Goal: Information Seeking & Learning: Learn about a topic

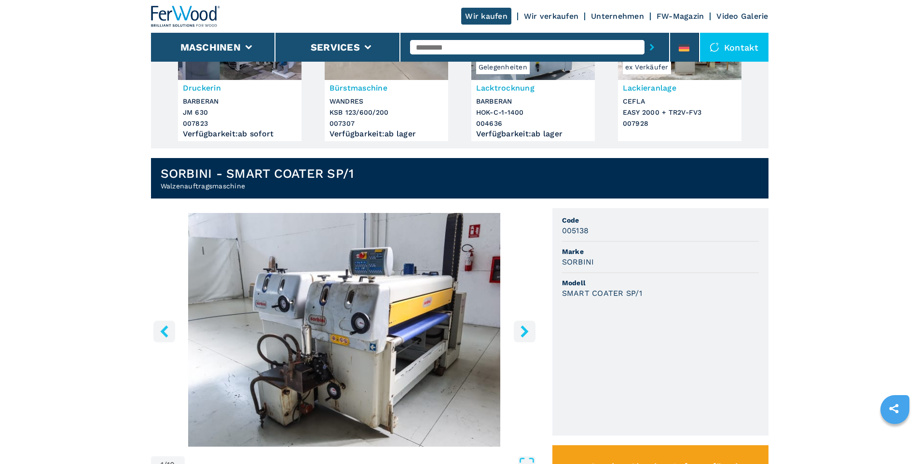
click at [524, 335] on icon "right-button" at bounding box center [524, 331] width 8 height 12
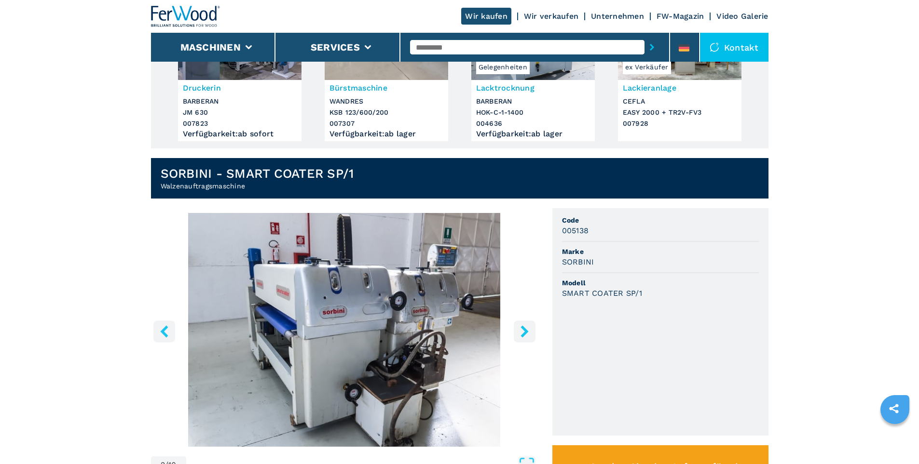
click at [524, 335] on icon "right-button" at bounding box center [524, 331] width 8 height 12
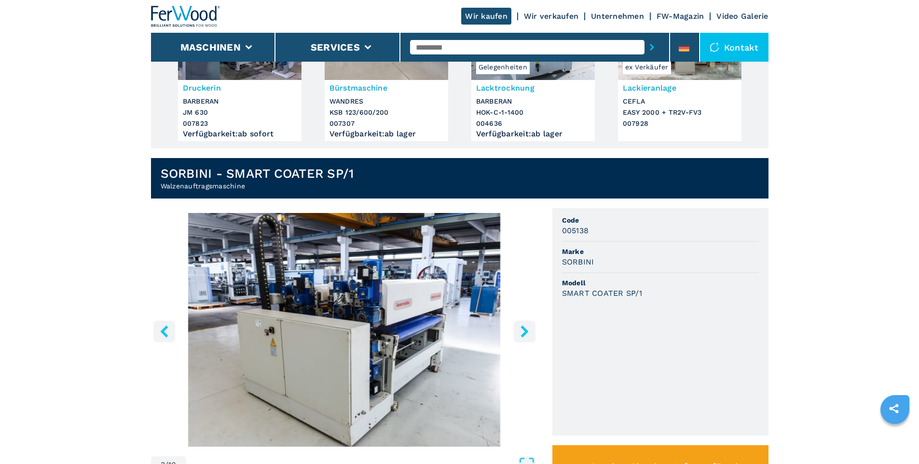
click at [524, 335] on icon "right-button" at bounding box center [524, 331] width 8 height 12
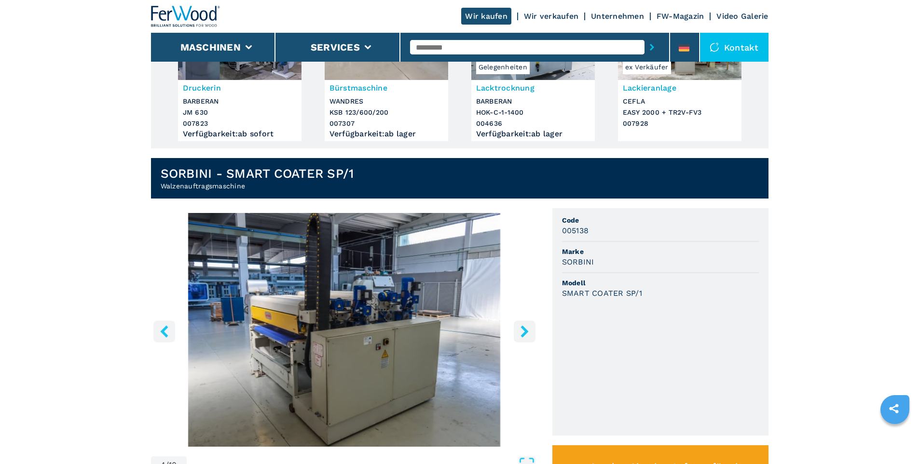
click at [524, 335] on icon "right-button" at bounding box center [524, 331] width 8 height 12
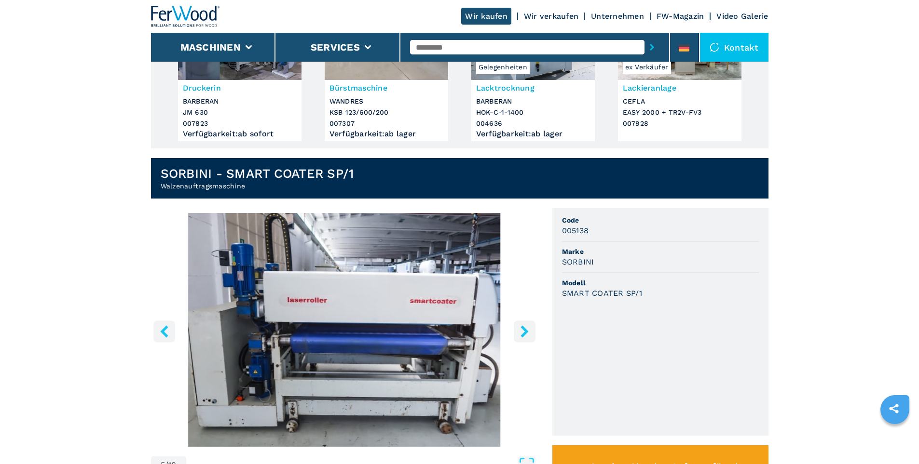
click at [524, 335] on icon "right-button" at bounding box center [524, 331] width 8 height 12
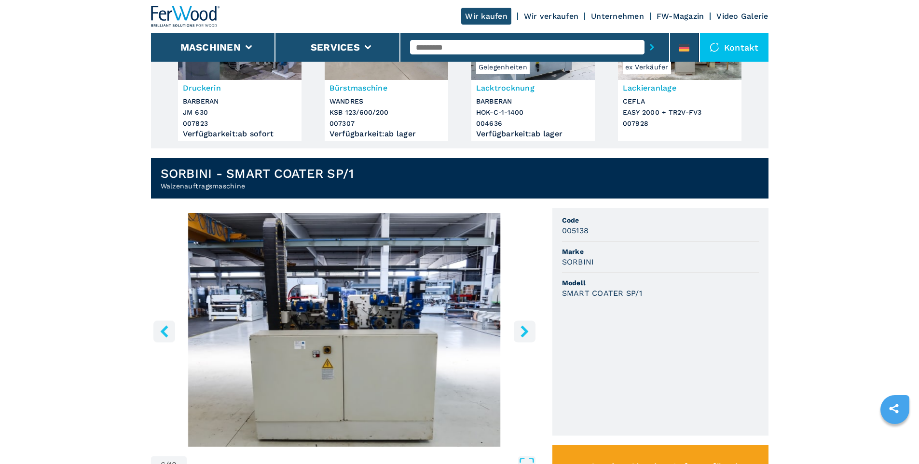
click at [524, 335] on icon "right-button" at bounding box center [524, 331] width 8 height 12
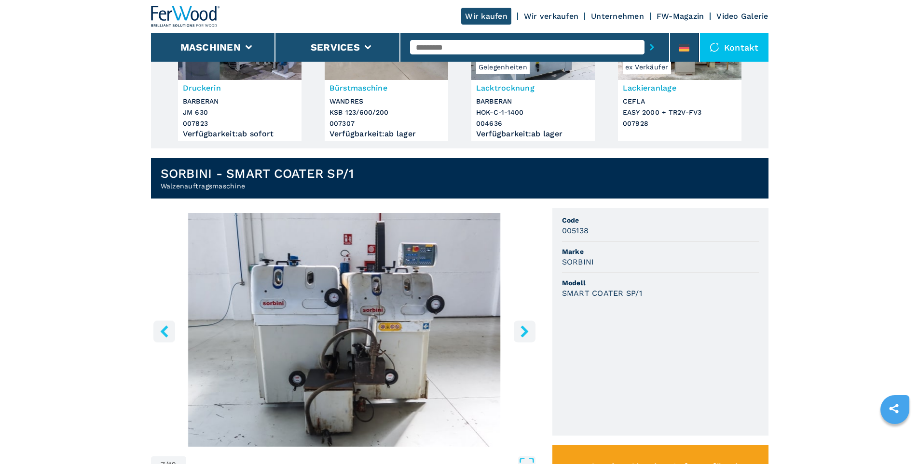
click at [524, 335] on icon "right-button" at bounding box center [524, 331] width 8 height 12
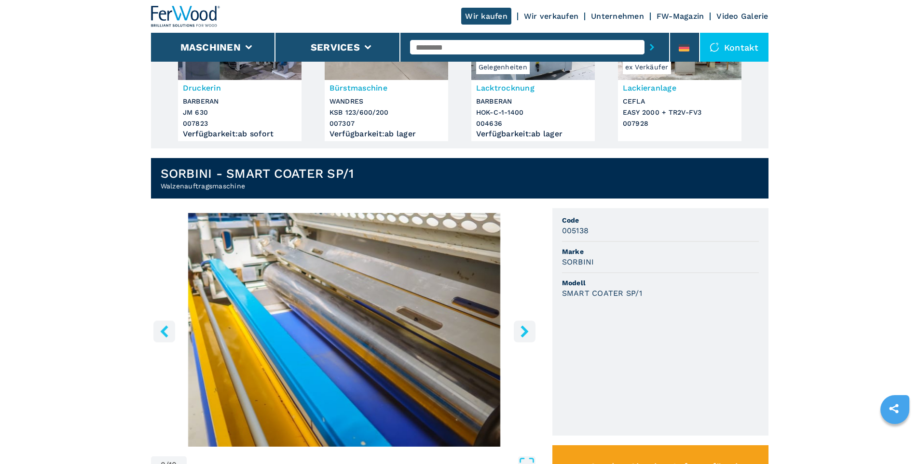
click at [524, 335] on icon "right-button" at bounding box center [524, 331] width 8 height 12
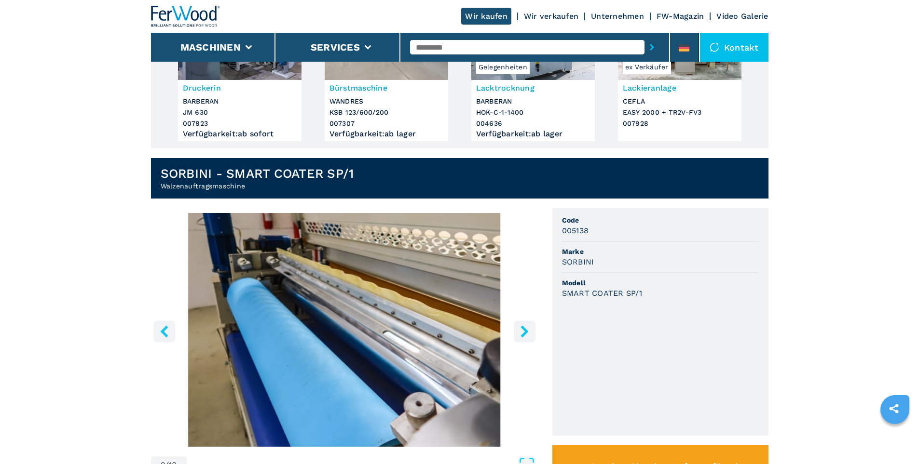
click at [524, 335] on icon "right-button" at bounding box center [524, 331] width 8 height 12
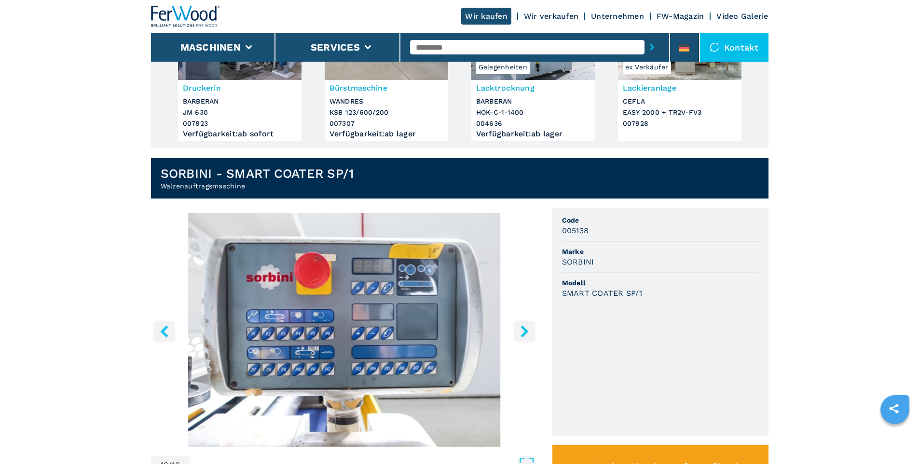
click at [524, 335] on icon "right-button" at bounding box center [524, 331] width 8 height 12
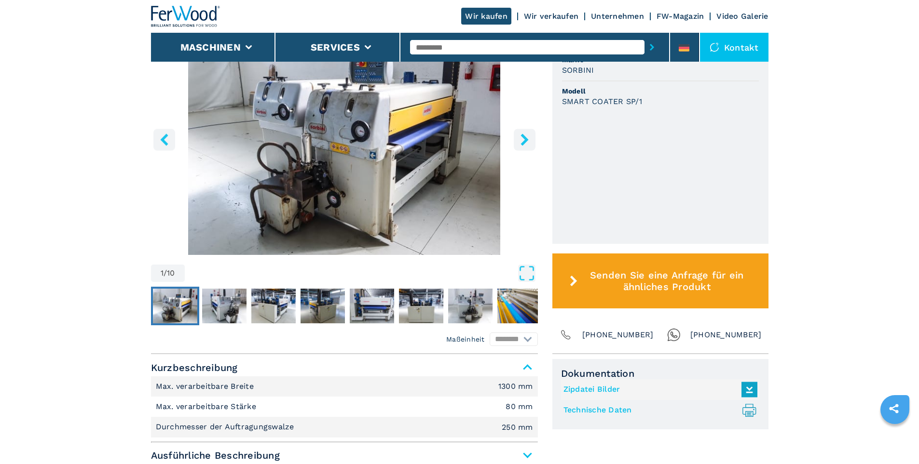
scroll to position [338, 0]
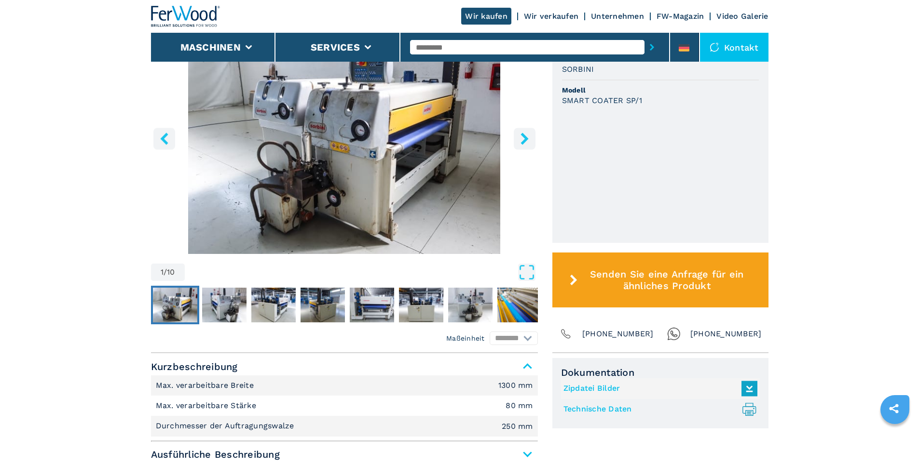
click at [341, 148] on img "Go to Slide 1" at bounding box center [344, 137] width 387 height 234
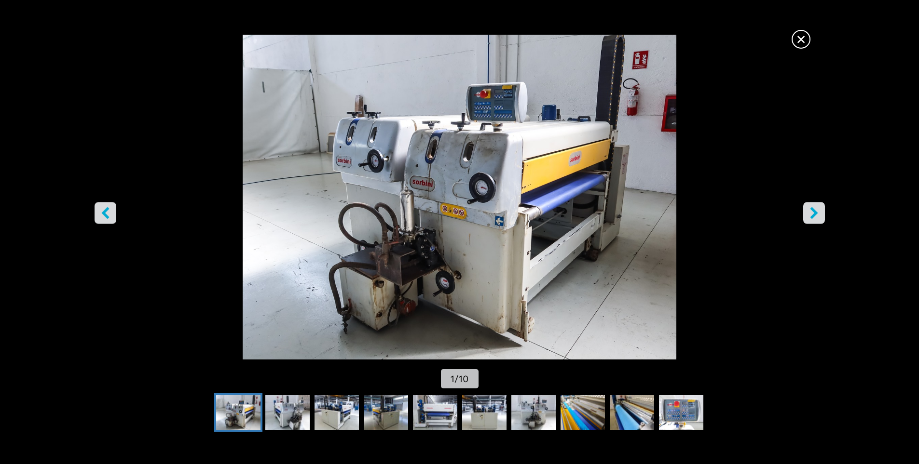
click at [814, 215] on icon "right-button" at bounding box center [814, 213] width 8 height 12
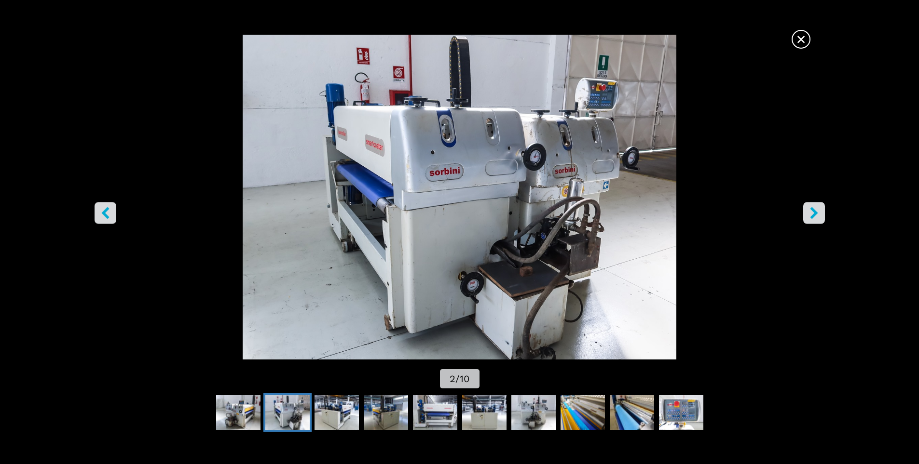
click at [814, 215] on icon "right-button" at bounding box center [814, 213] width 8 height 12
click at [814, 217] on icon "right-button" at bounding box center [814, 213] width 12 height 12
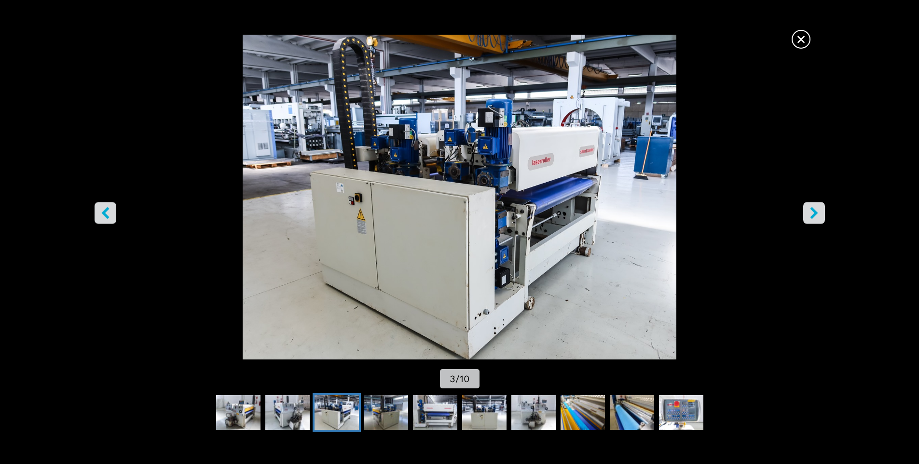
click at [814, 217] on icon "right-button" at bounding box center [814, 213] width 12 height 12
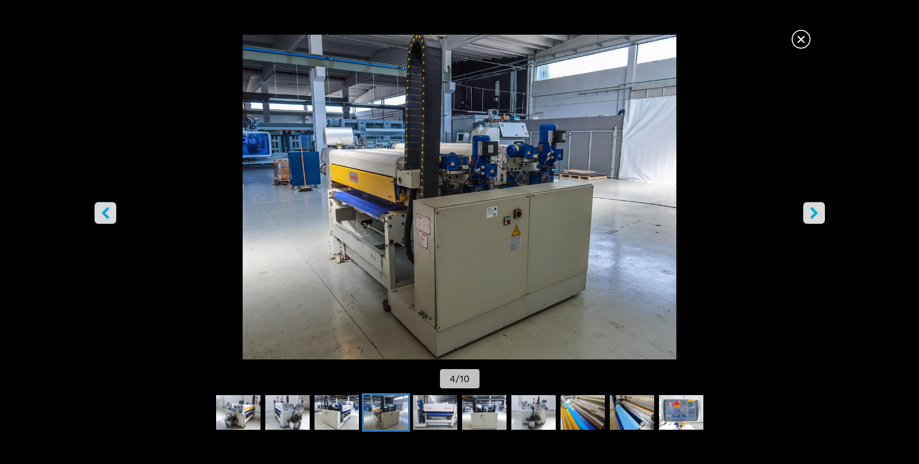
click at [814, 217] on icon "right-button" at bounding box center [814, 213] width 12 height 12
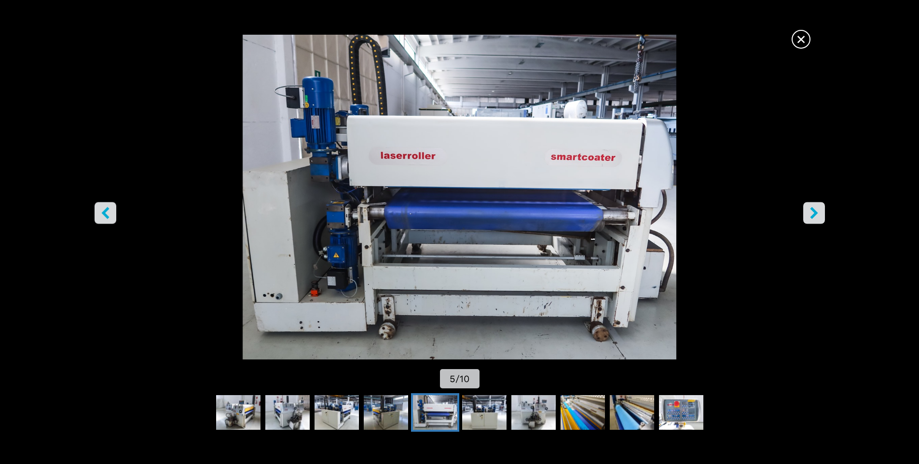
click at [814, 217] on icon "right-button" at bounding box center [814, 213] width 12 height 12
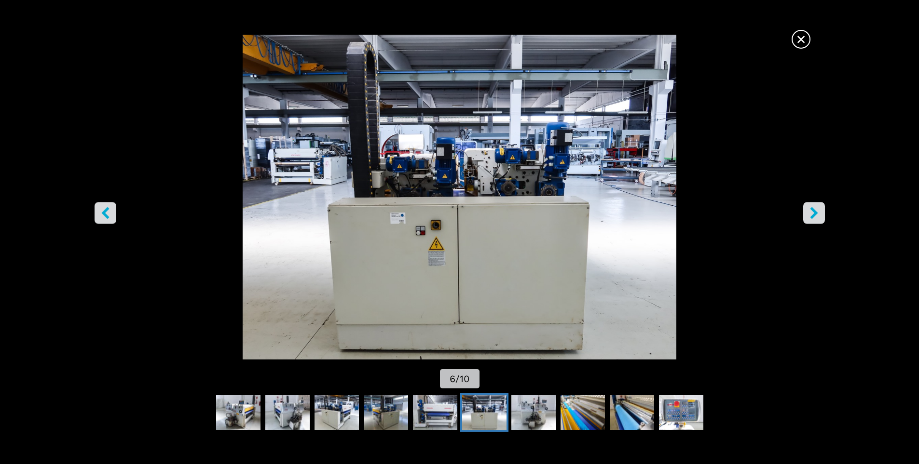
click at [814, 217] on icon "right-button" at bounding box center [814, 213] width 12 height 12
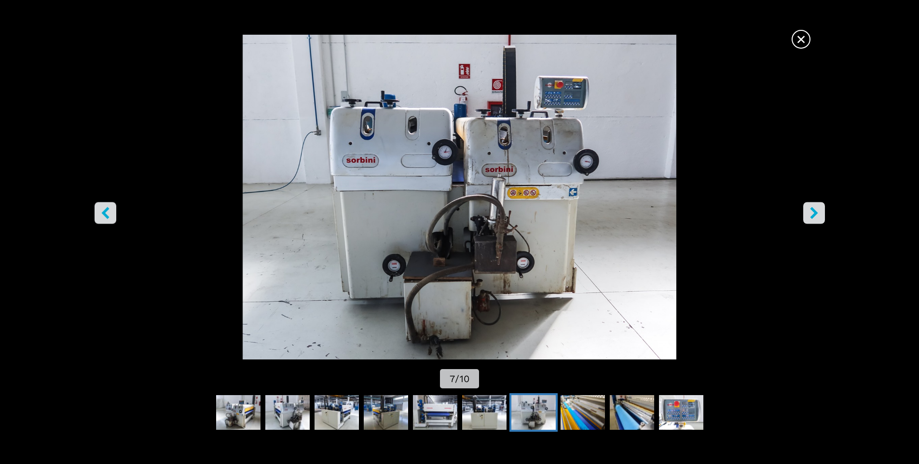
click at [814, 217] on icon "right-button" at bounding box center [814, 213] width 12 height 12
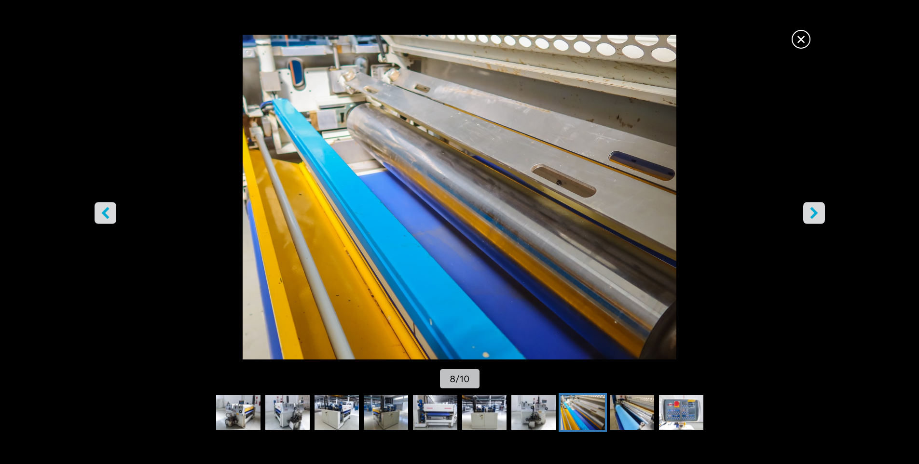
click at [814, 217] on icon "right-button" at bounding box center [814, 213] width 12 height 12
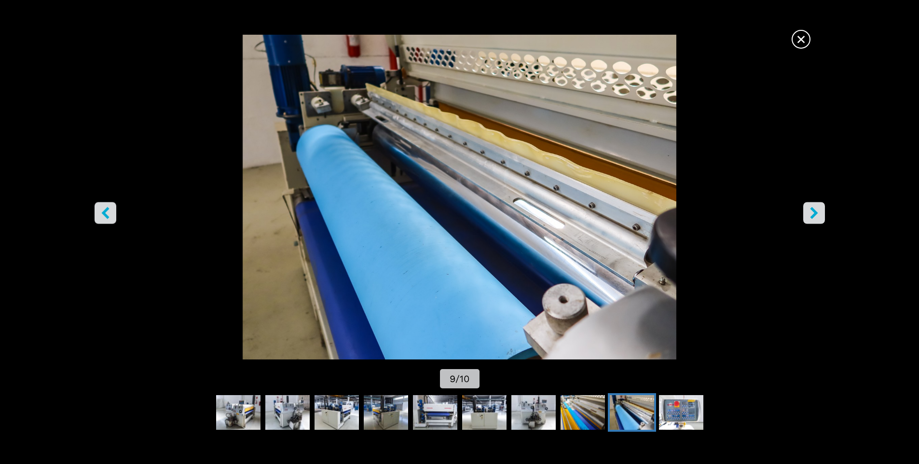
click at [814, 217] on icon "right-button" at bounding box center [814, 213] width 12 height 12
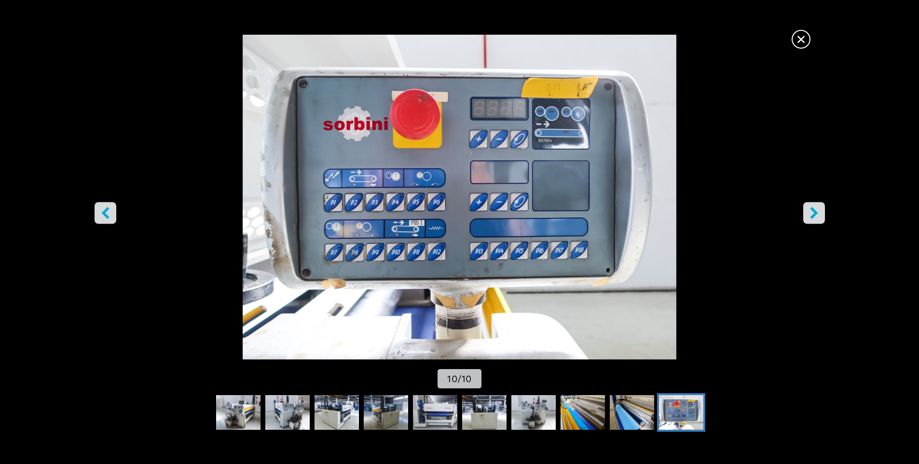
click at [814, 217] on icon "right-button" at bounding box center [814, 213] width 12 height 12
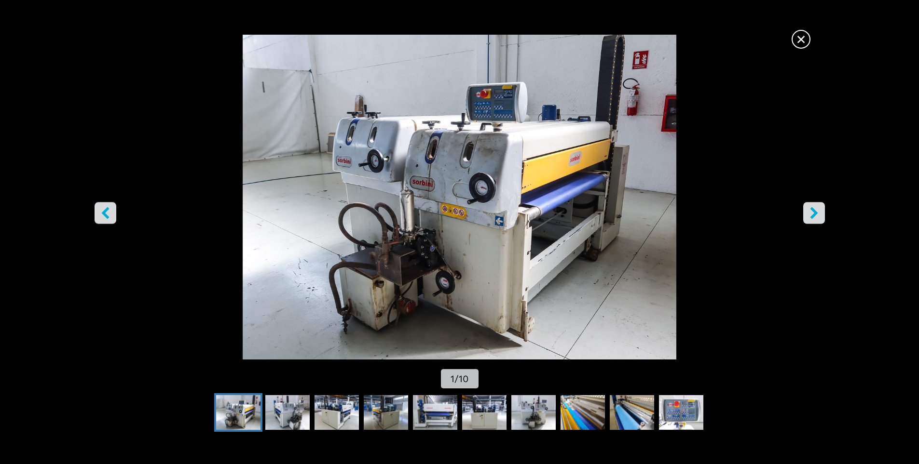
click at [814, 217] on icon "right-button" at bounding box center [814, 213] width 12 height 12
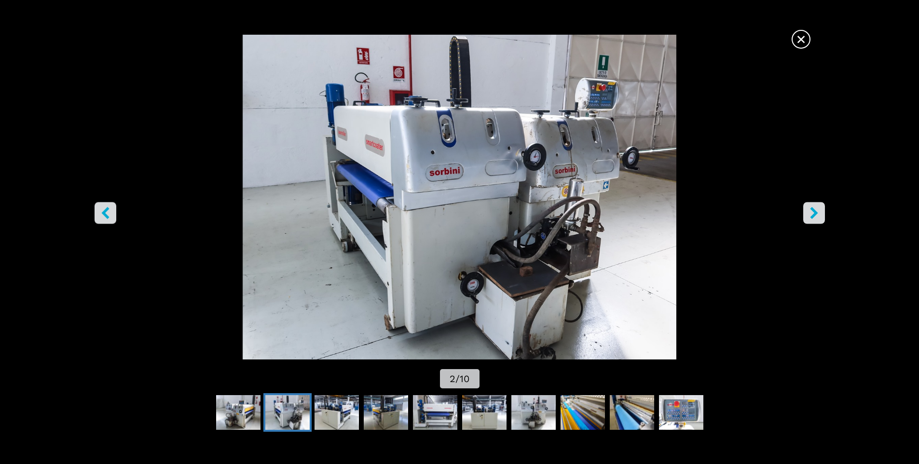
click at [800, 45] on span "×" at bounding box center [800, 37] width 17 height 17
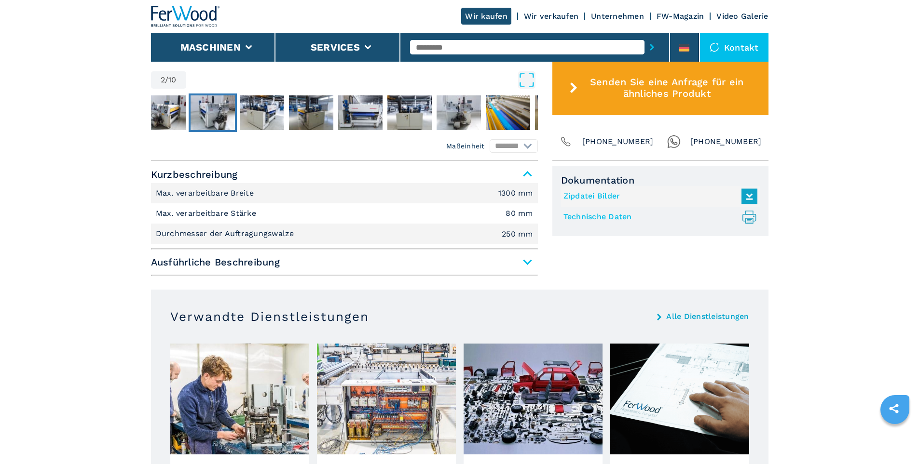
scroll to position [530, 0]
click at [262, 266] on span "Ausführliche Beschreibung" at bounding box center [344, 261] width 387 height 17
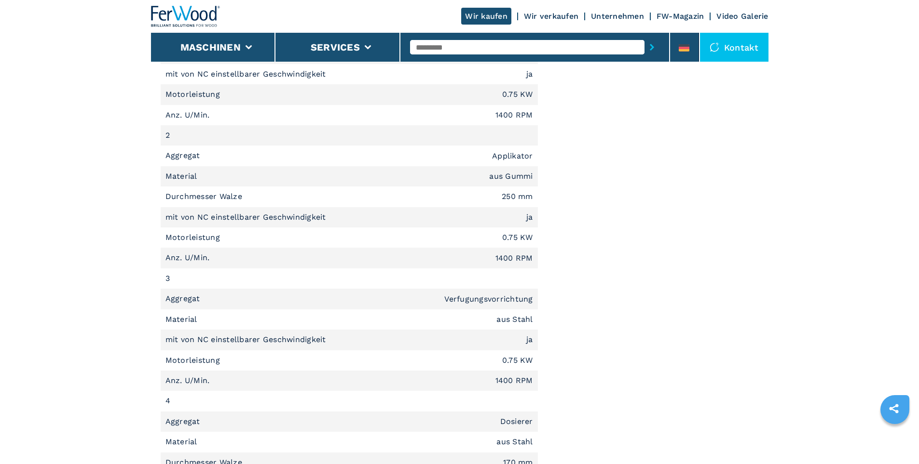
scroll to position [868, 0]
